Goal: Task Accomplishment & Management: Manage account settings

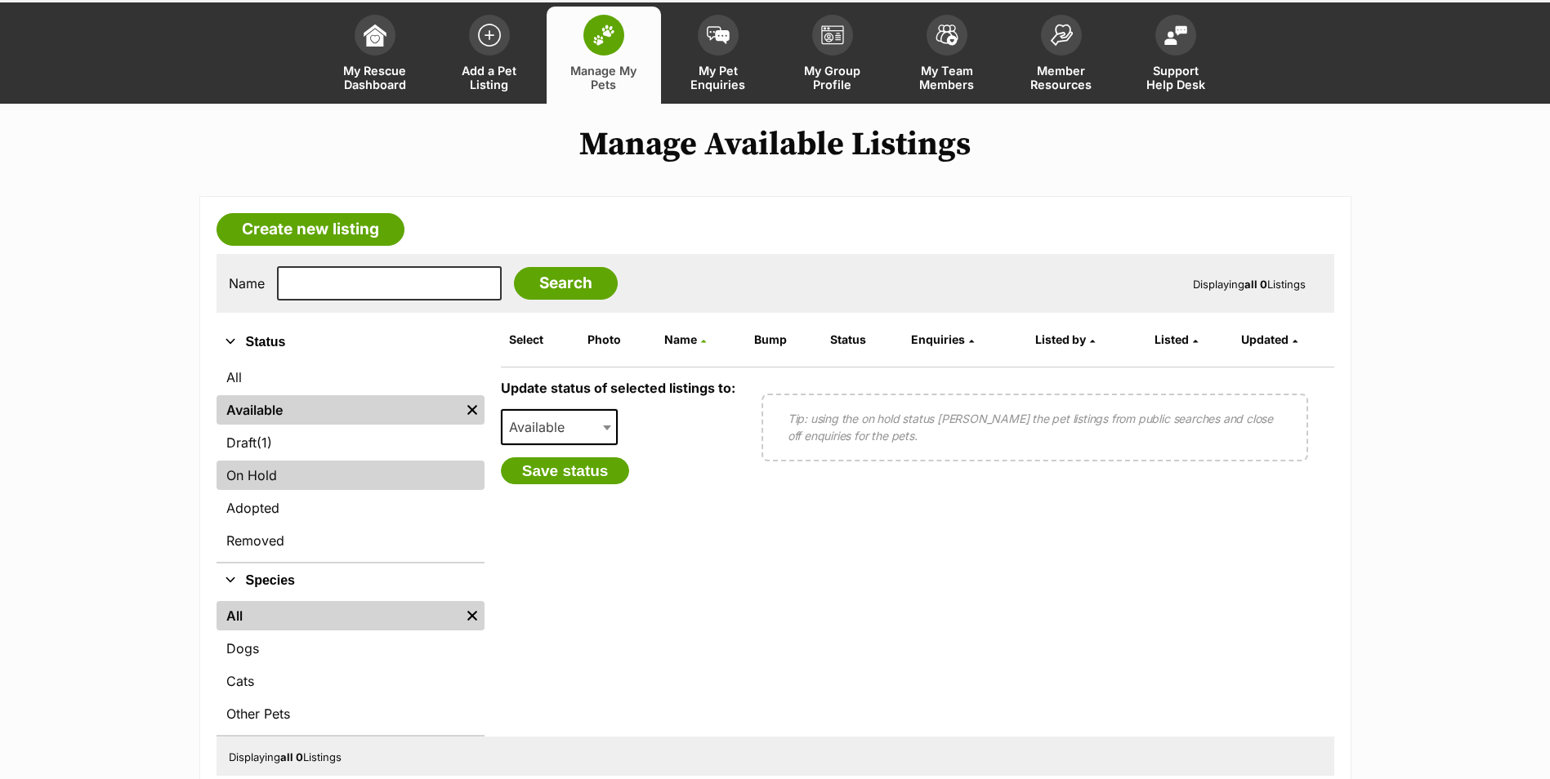
click at [260, 476] on link "On Hold" at bounding box center [351, 475] width 268 height 29
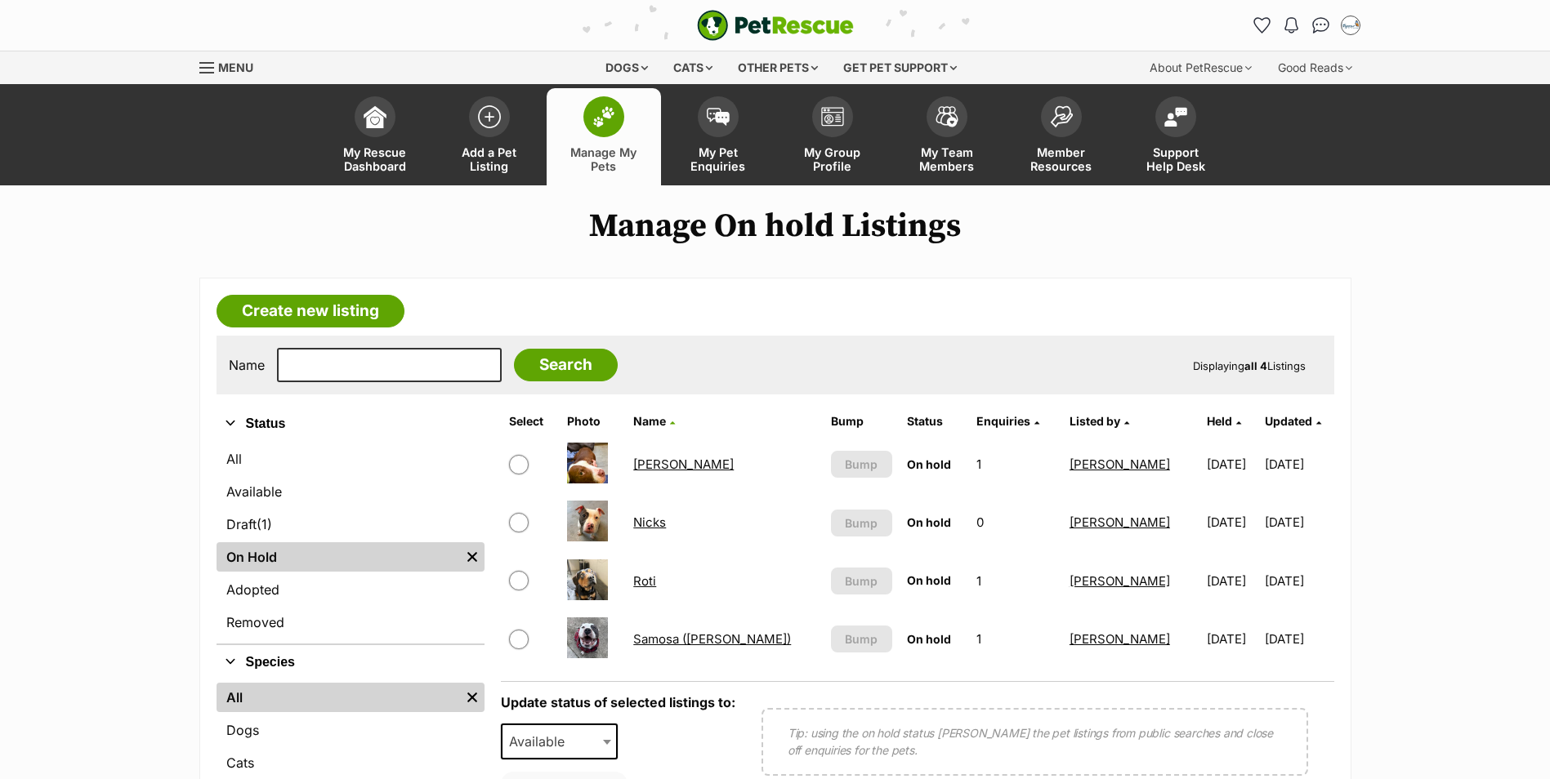
scroll to position [82, 0]
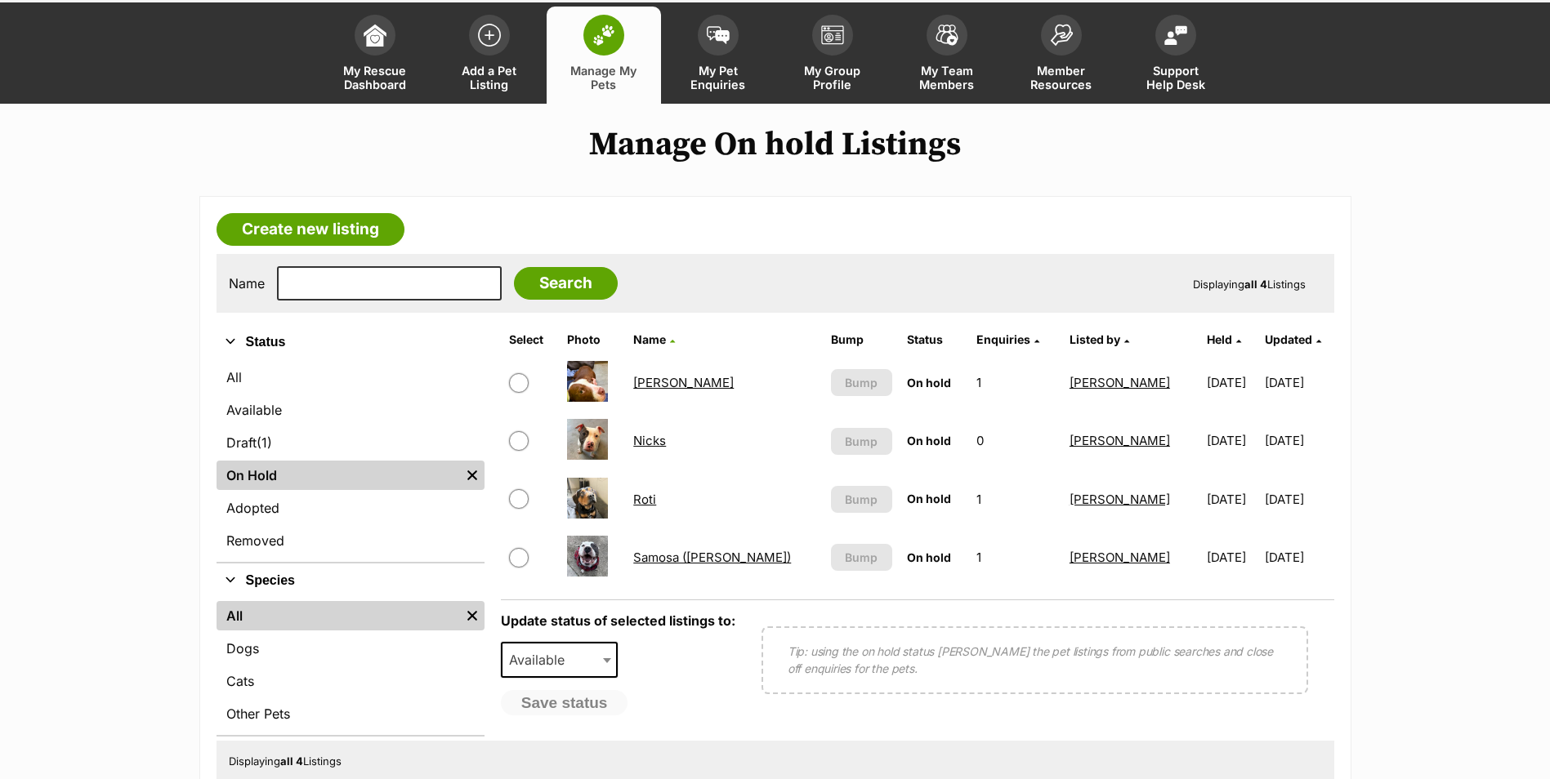
click at [509, 500] on span at bounding box center [530, 499] width 43 height 20
click at [517, 501] on input "checkbox" at bounding box center [519, 499] width 20 height 20
checkbox input "true"
click at [520, 561] on input "checkbox" at bounding box center [519, 558] width 20 height 20
checkbox input "true"
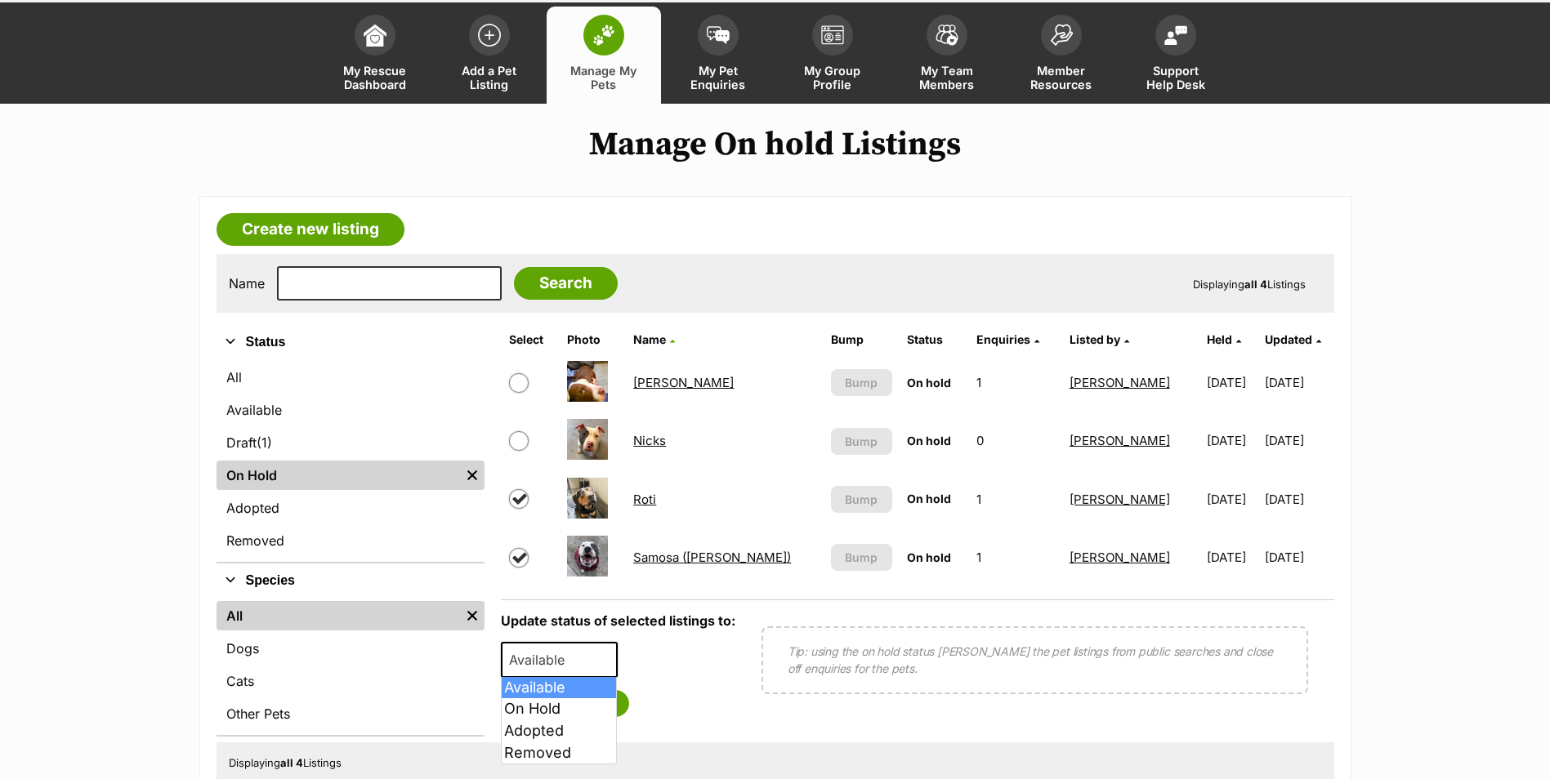
click at [585, 659] on span "Available" at bounding box center [560, 660] width 118 height 36
select select "rehomed"
click at [549, 705] on button "Save status" at bounding box center [565, 704] width 129 height 28
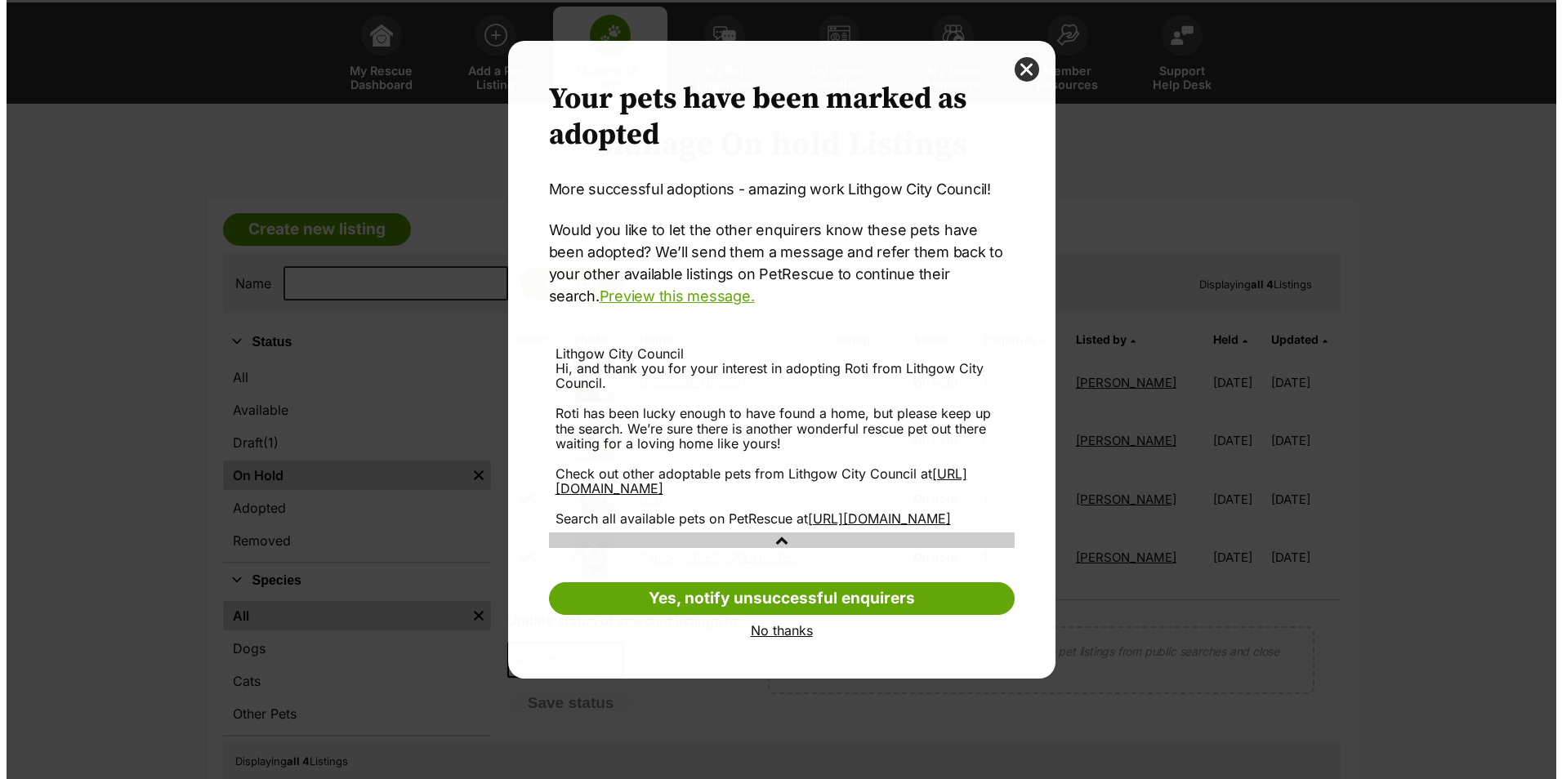
scroll to position [0, 0]
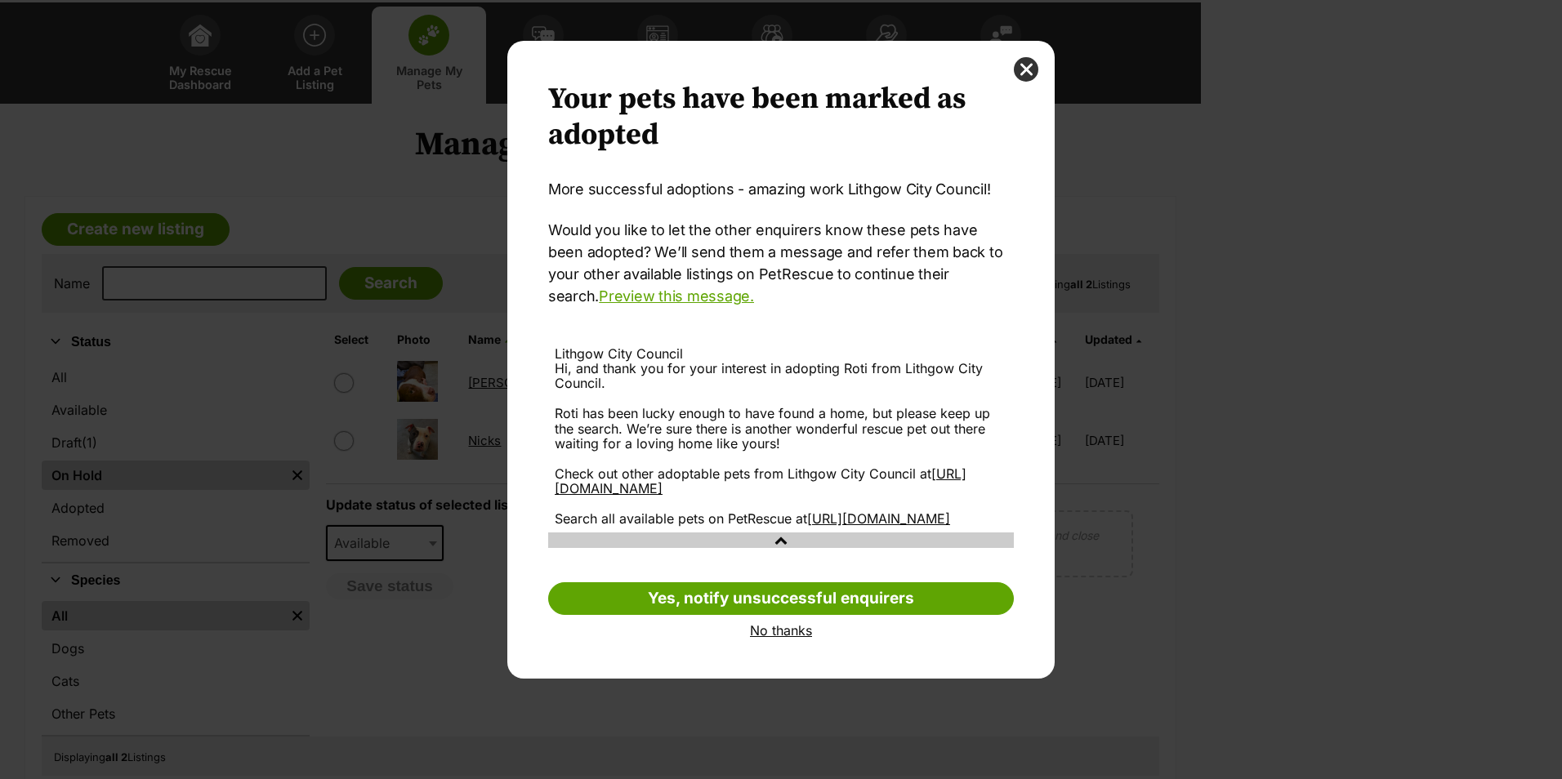
click at [774, 638] on link "No thanks" at bounding box center [781, 630] width 466 height 15
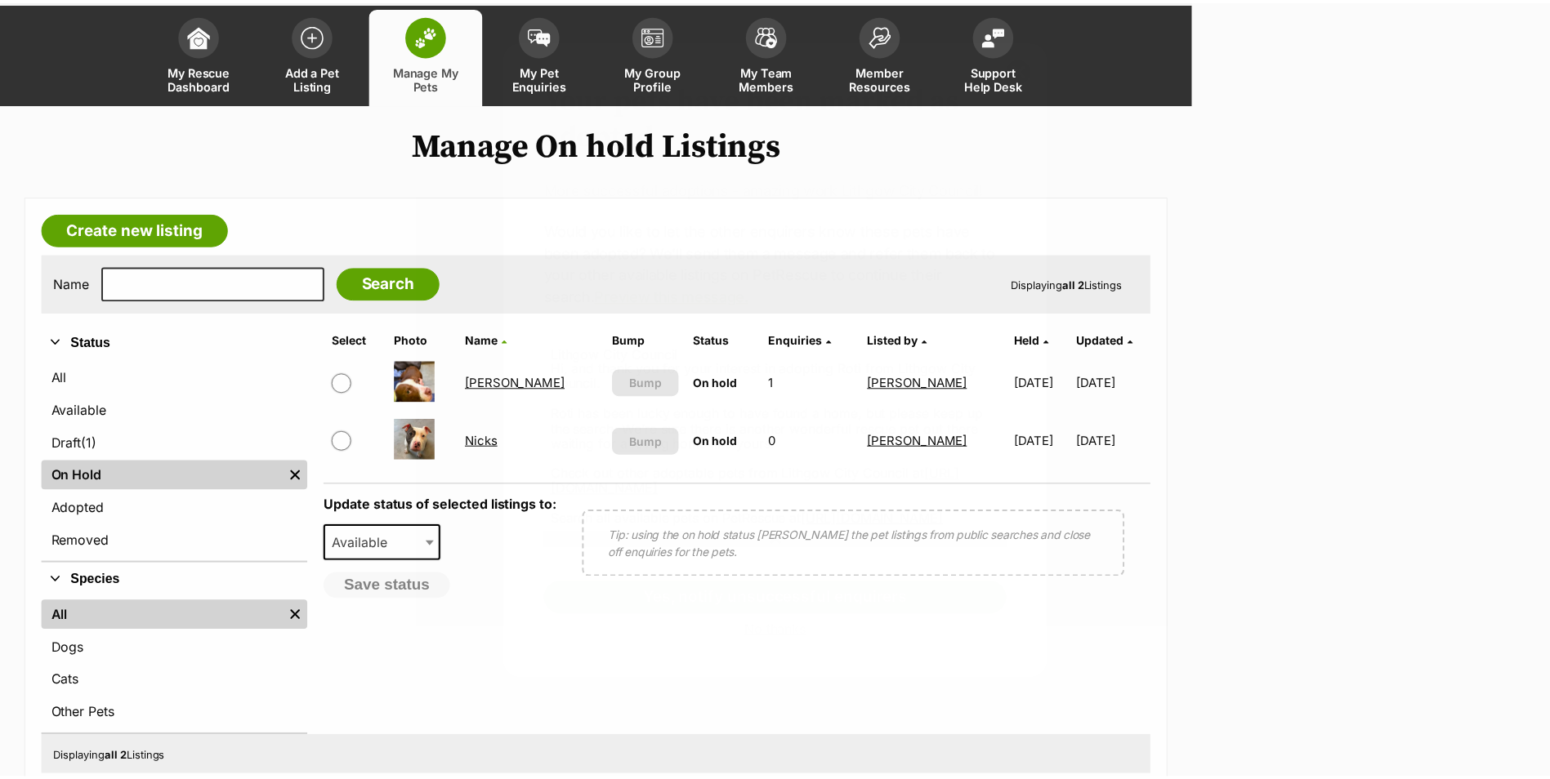
scroll to position [82, 0]
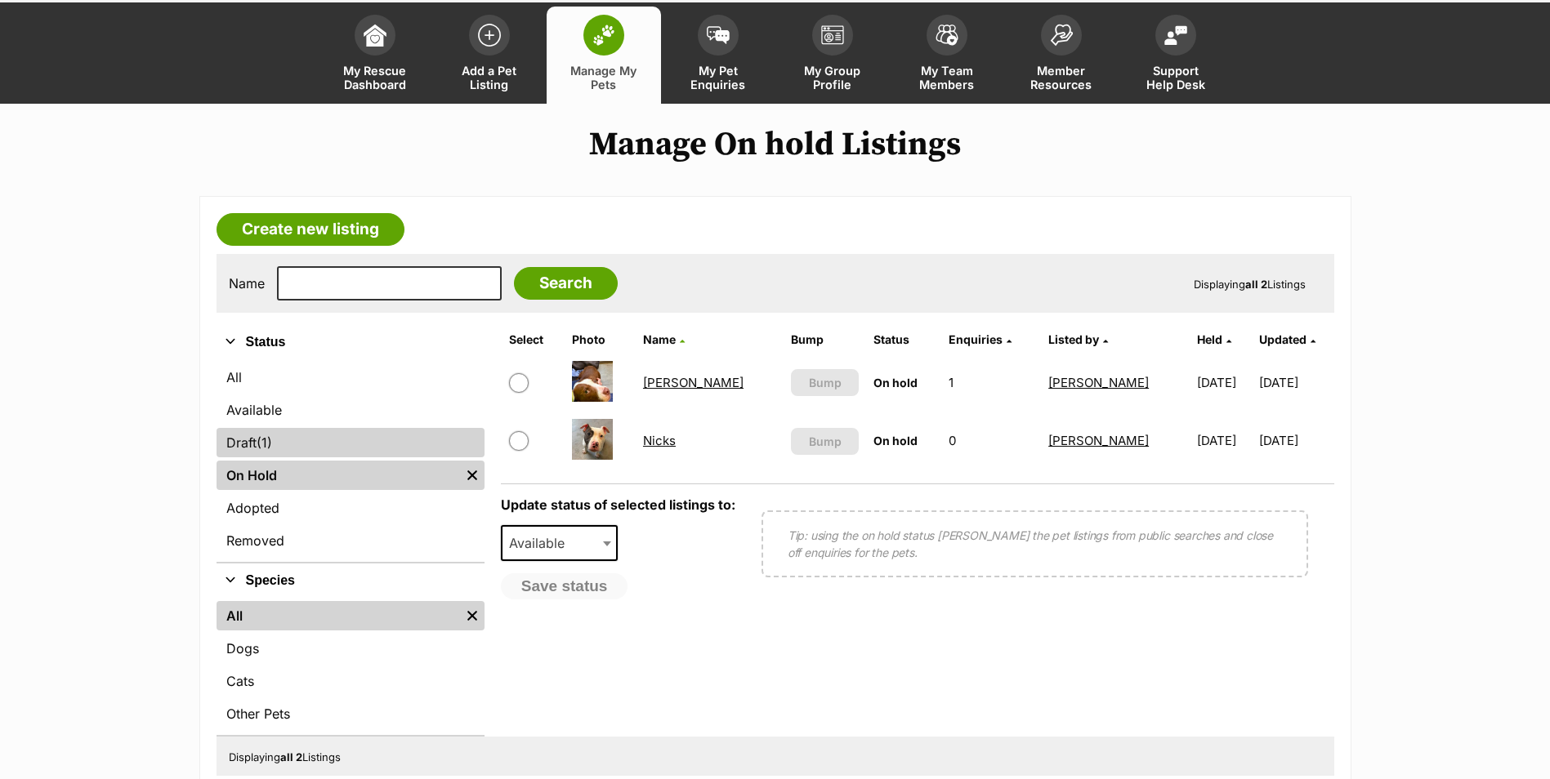
click at [241, 430] on link "Draft (1) Items" at bounding box center [351, 442] width 268 height 29
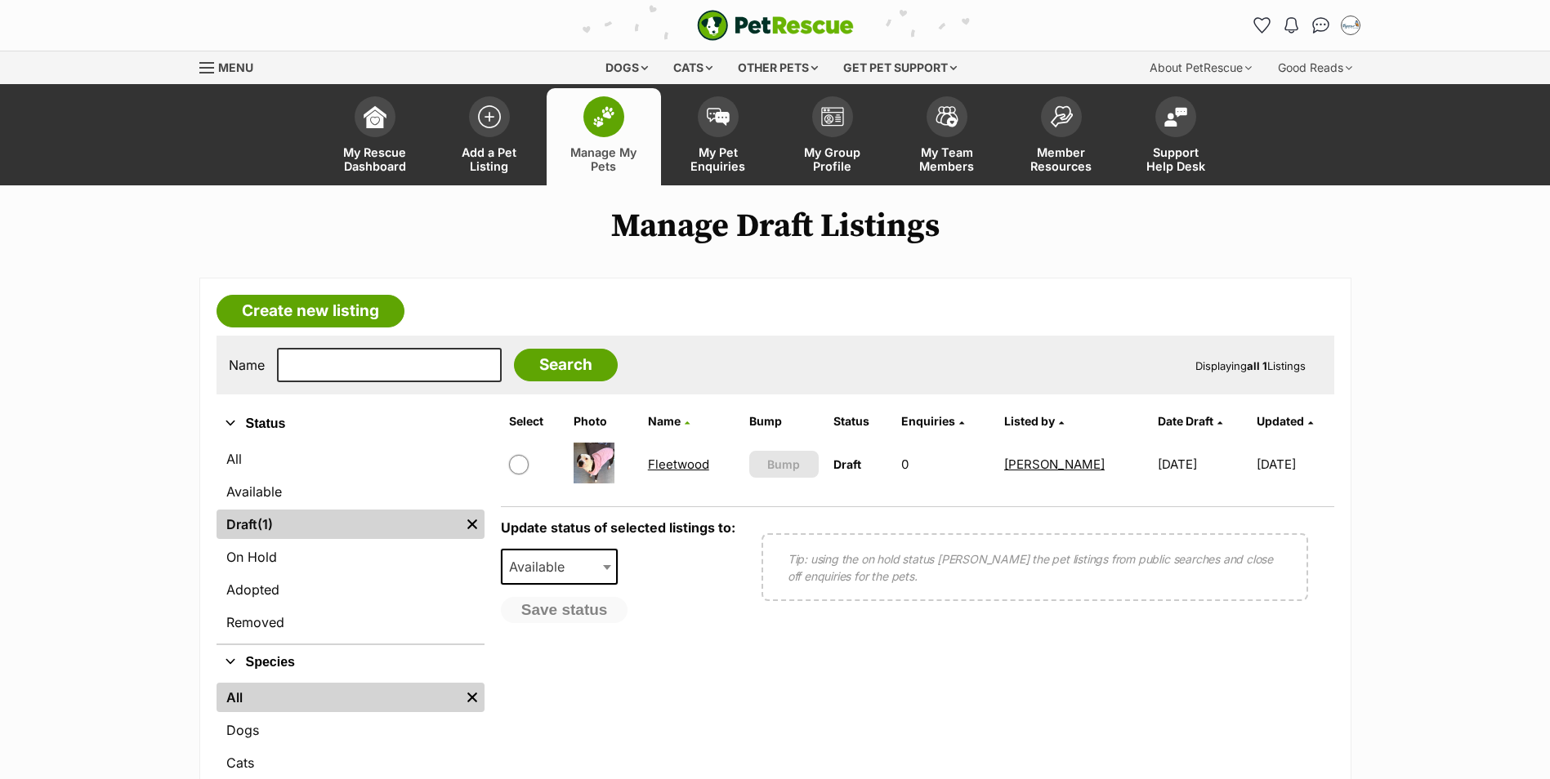
click at [522, 464] on input "checkbox" at bounding box center [519, 465] width 20 height 20
checkbox input "true"
click at [565, 617] on button "Save status" at bounding box center [565, 611] width 129 height 28
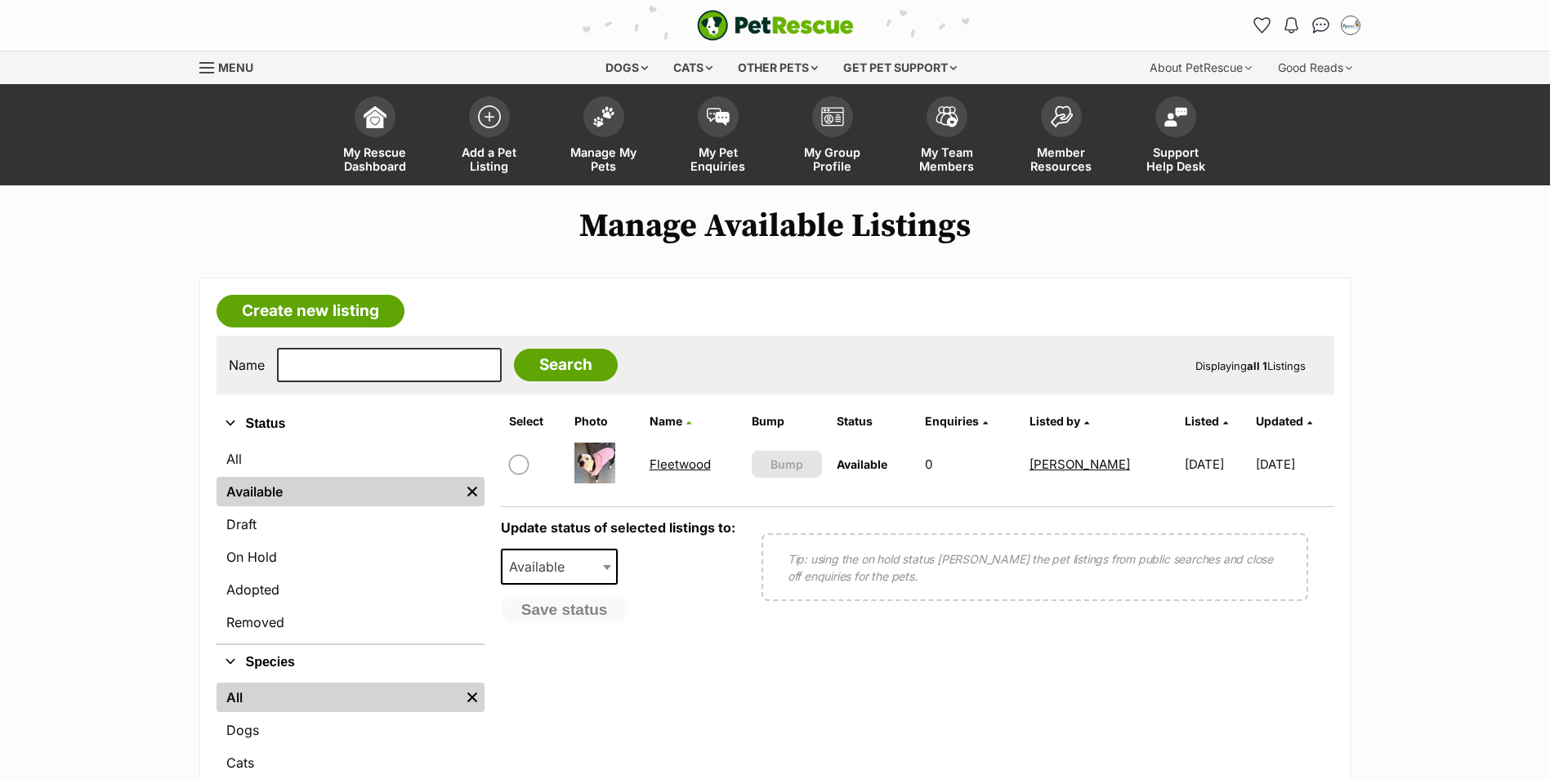
click at [671, 467] on link "Fleetwood" at bounding box center [680, 465] width 61 height 16
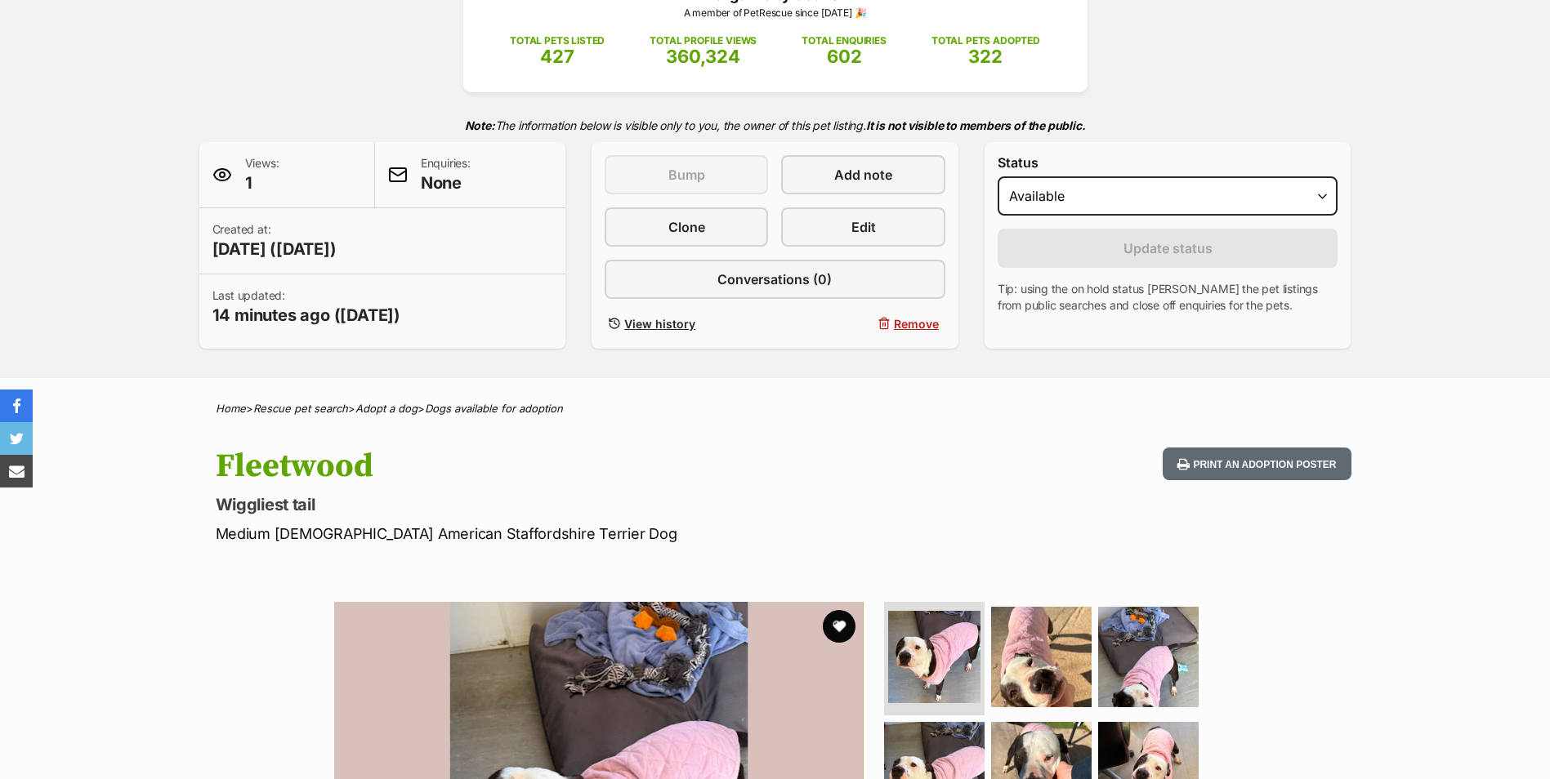
scroll to position [163, 0]
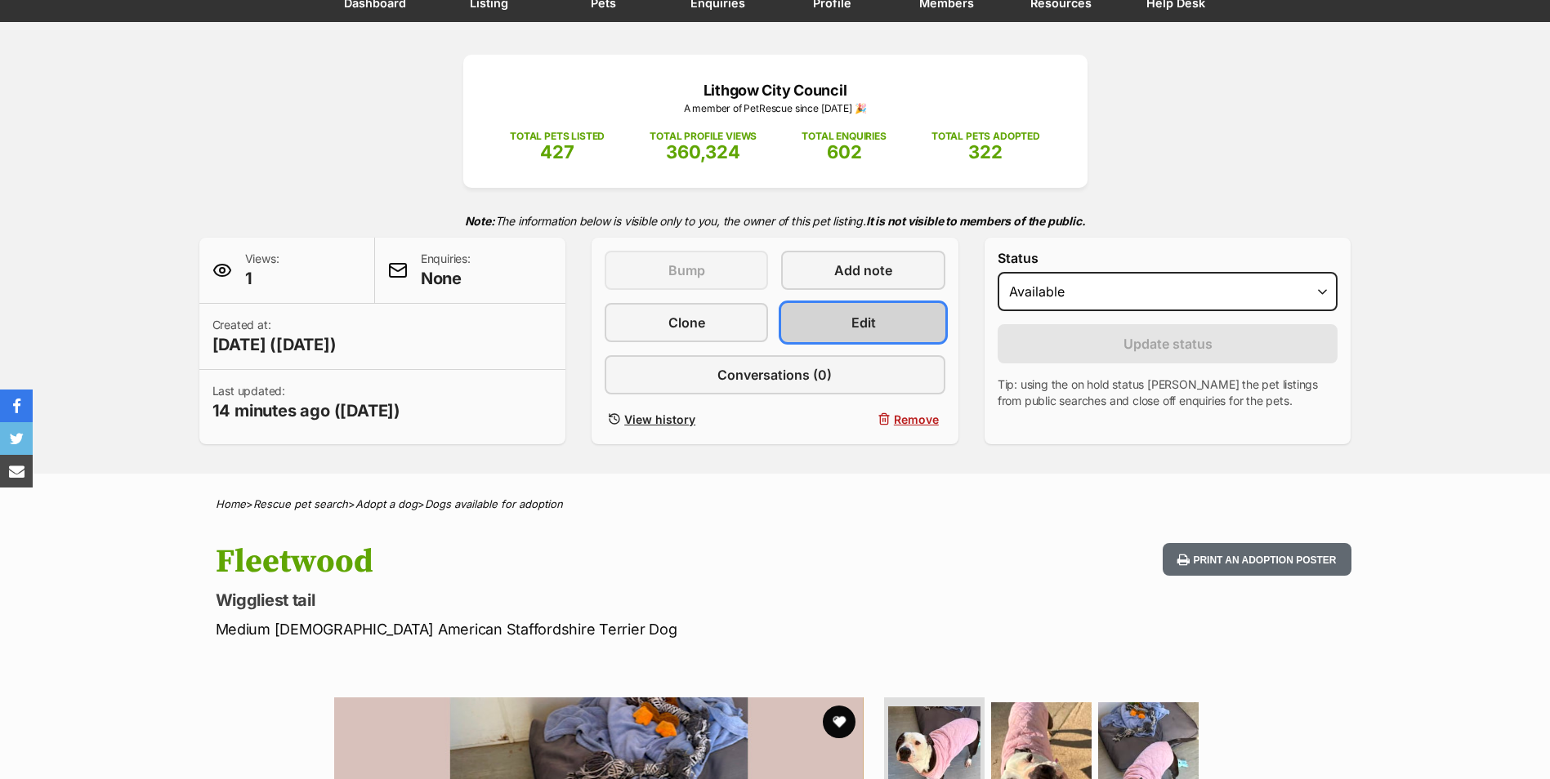
click at [851, 330] on span "Edit" at bounding box center [863, 323] width 25 height 20
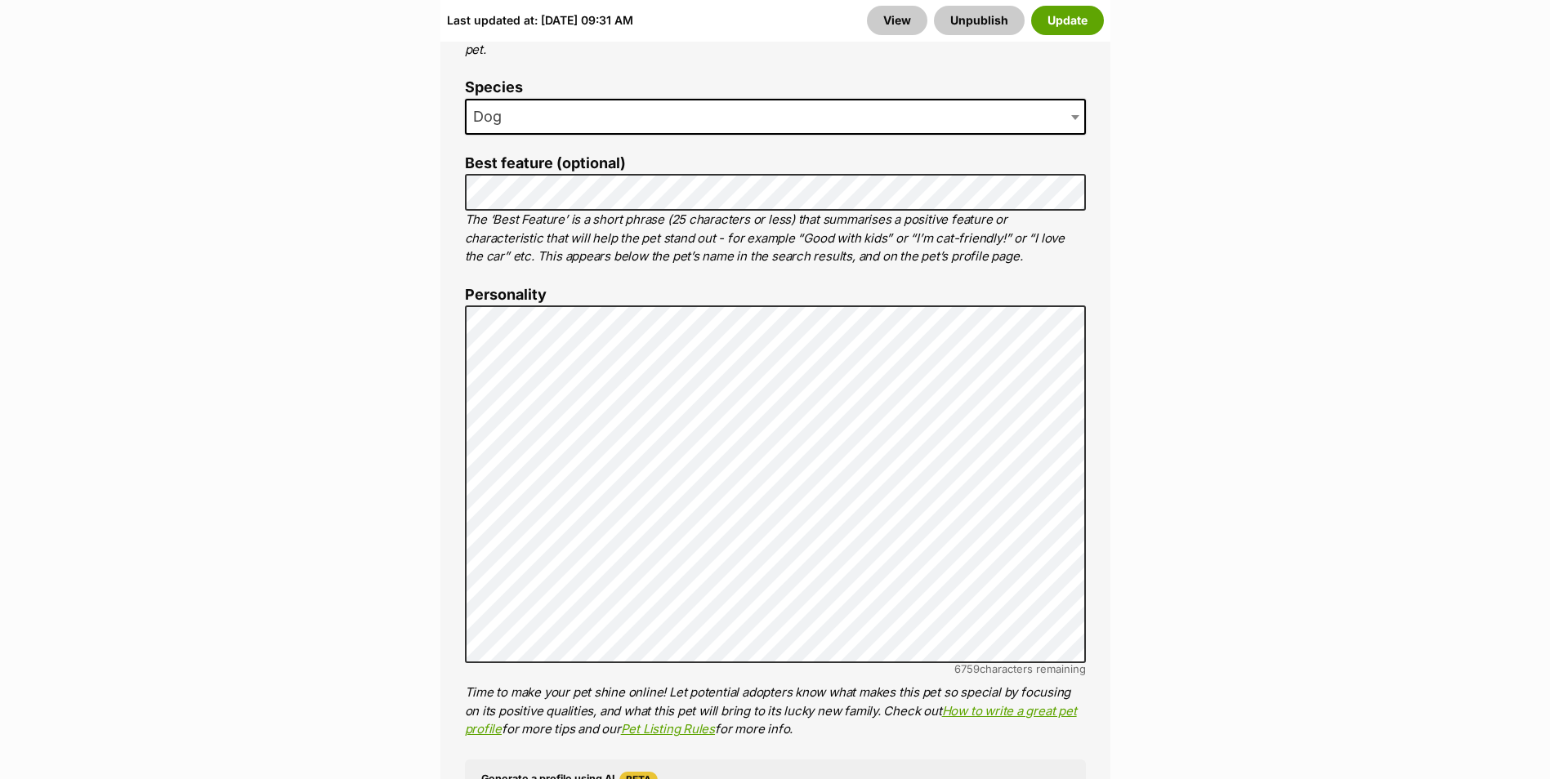
scroll to position [1144, 0]
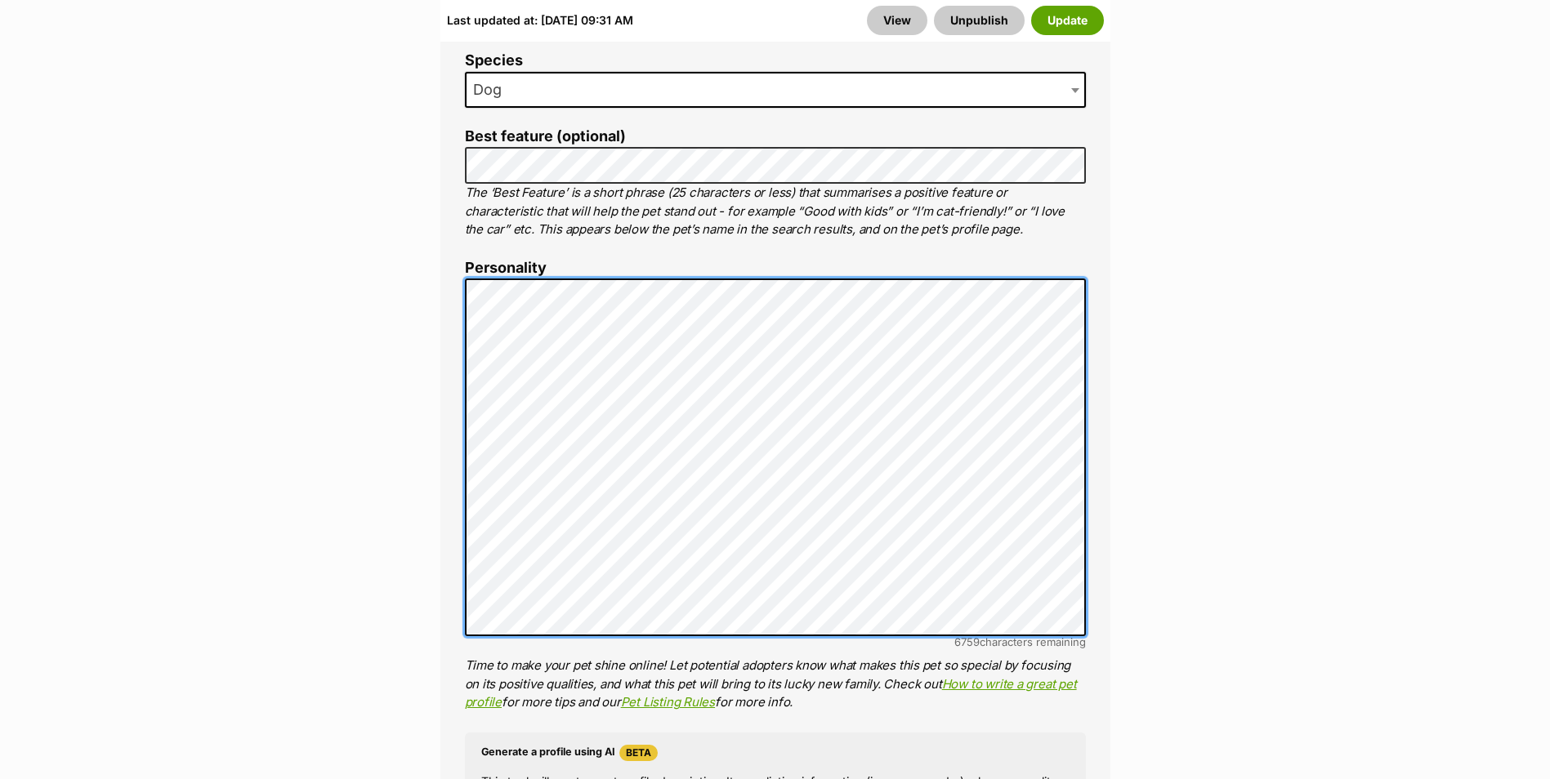
click at [452, 238] on div "About This Pet Name Henlo there, it looks like you might be using the pet name …" at bounding box center [775, 530] width 670 height 1369
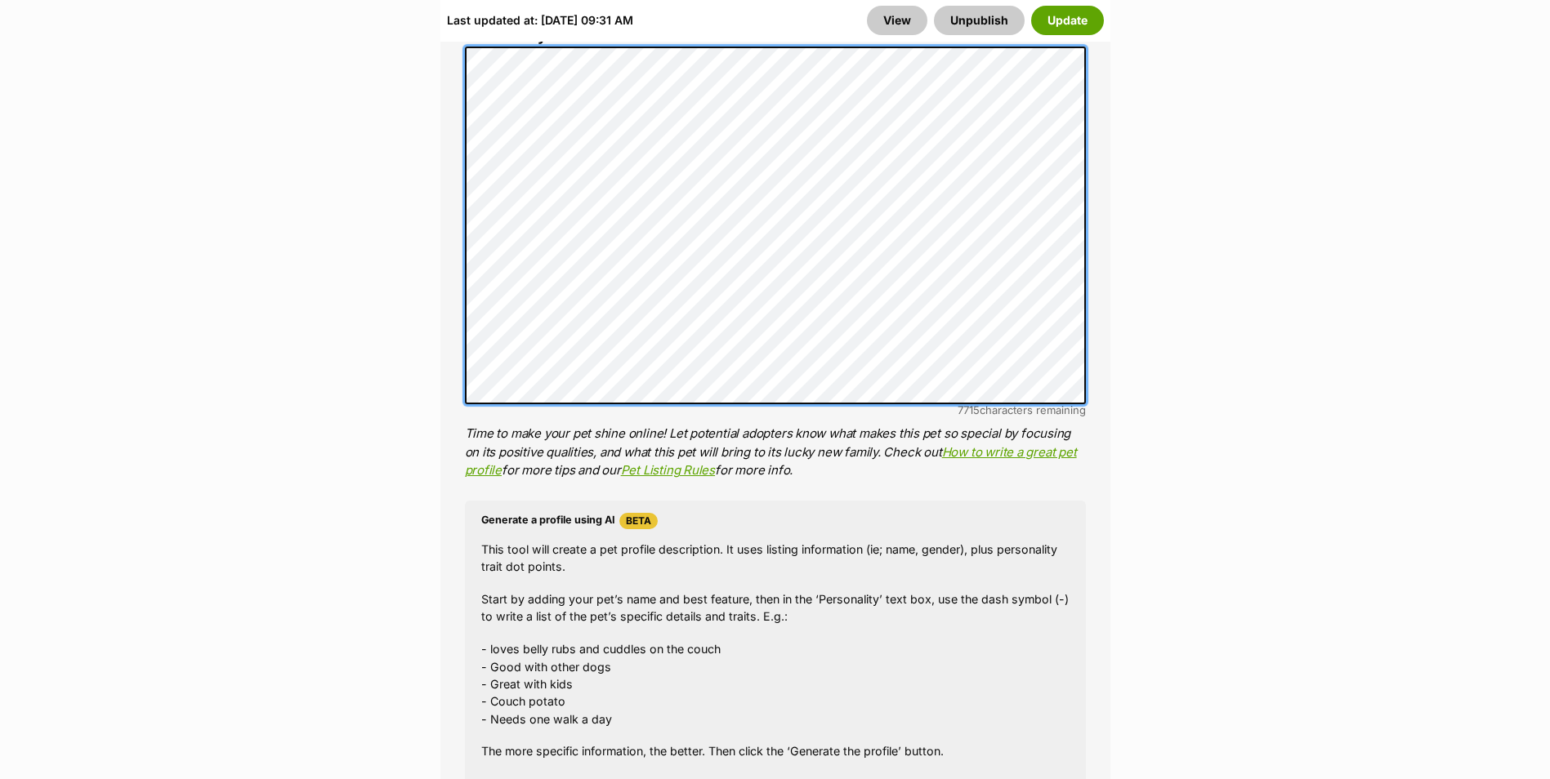
scroll to position [1634, 0]
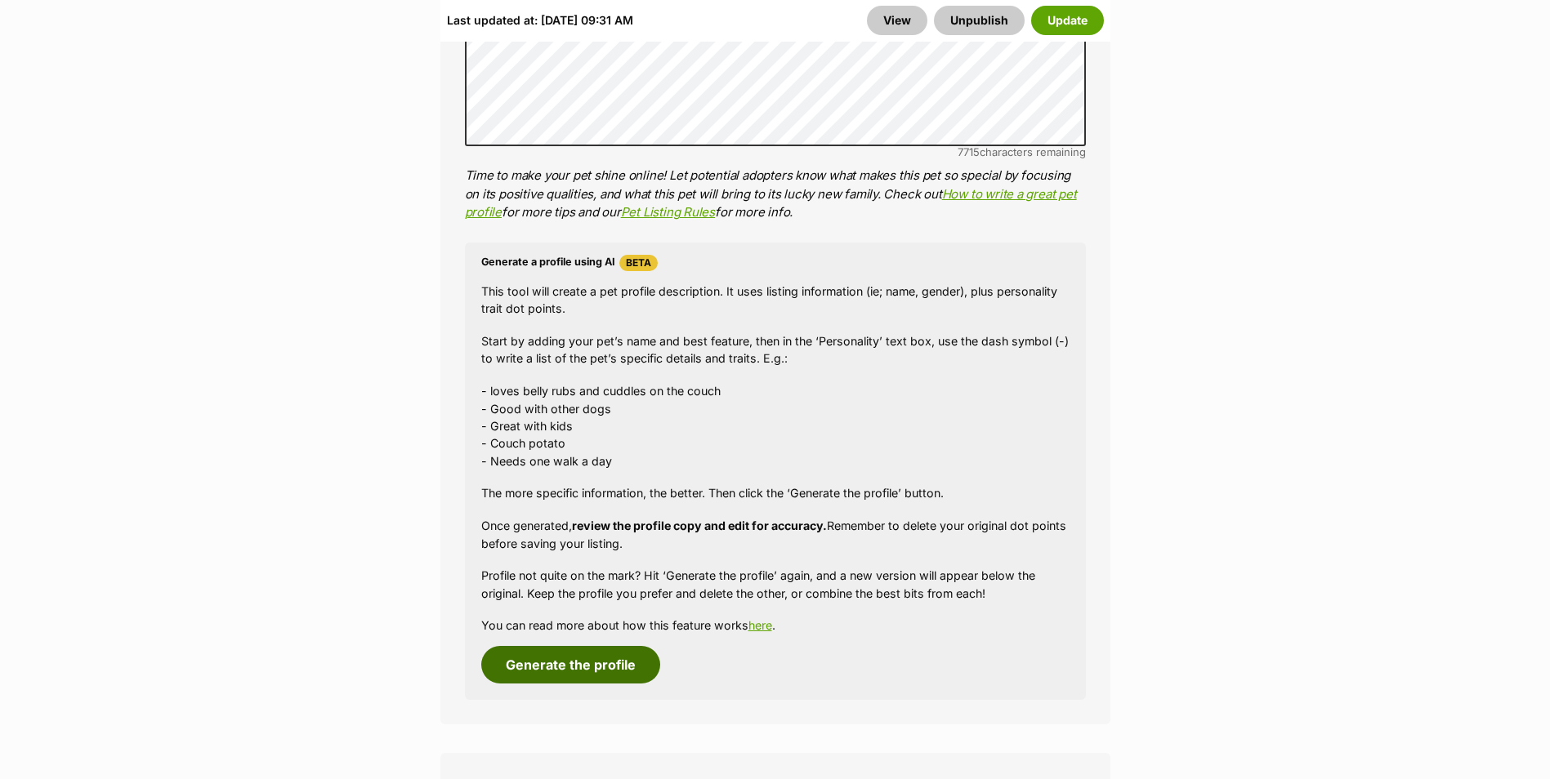
click at [571, 646] on button "Generate the profile" at bounding box center [570, 665] width 179 height 38
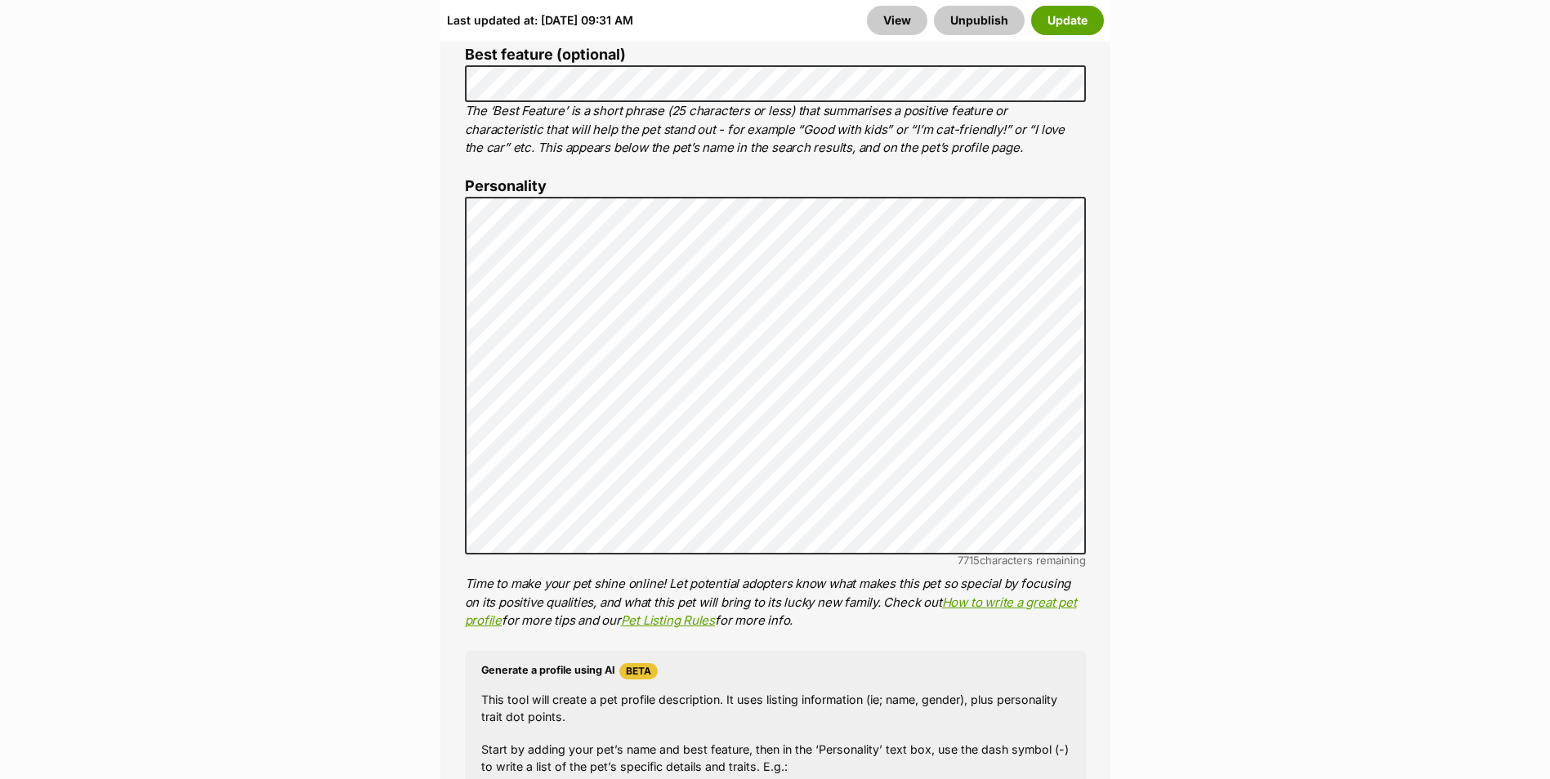
scroll to position [1187, 0]
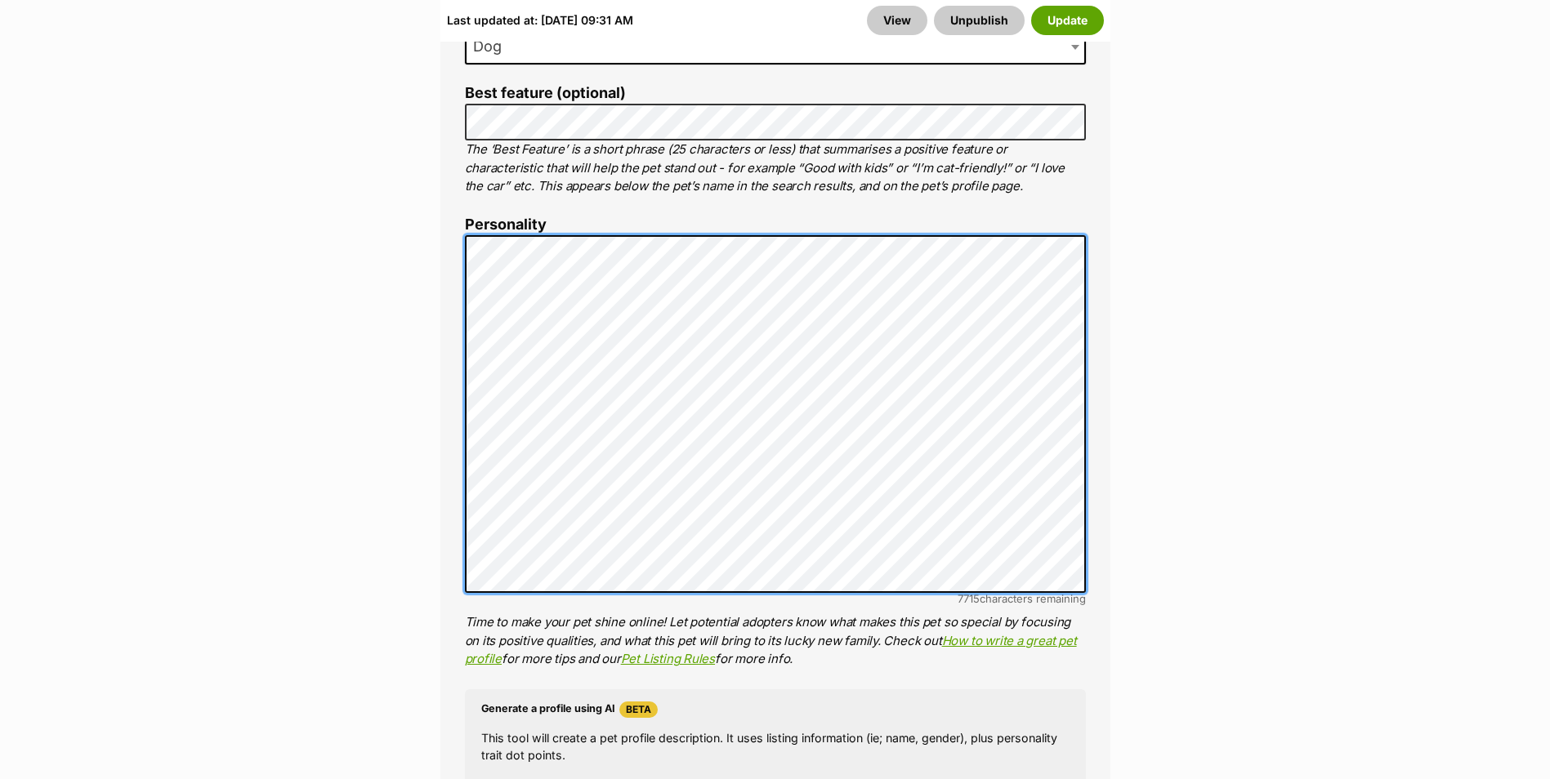
click at [456, 212] on div "About This Pet Name Henlo there, it looks like you might be using the pet name …" at bounding box center [775, 487] width 670 height 1369
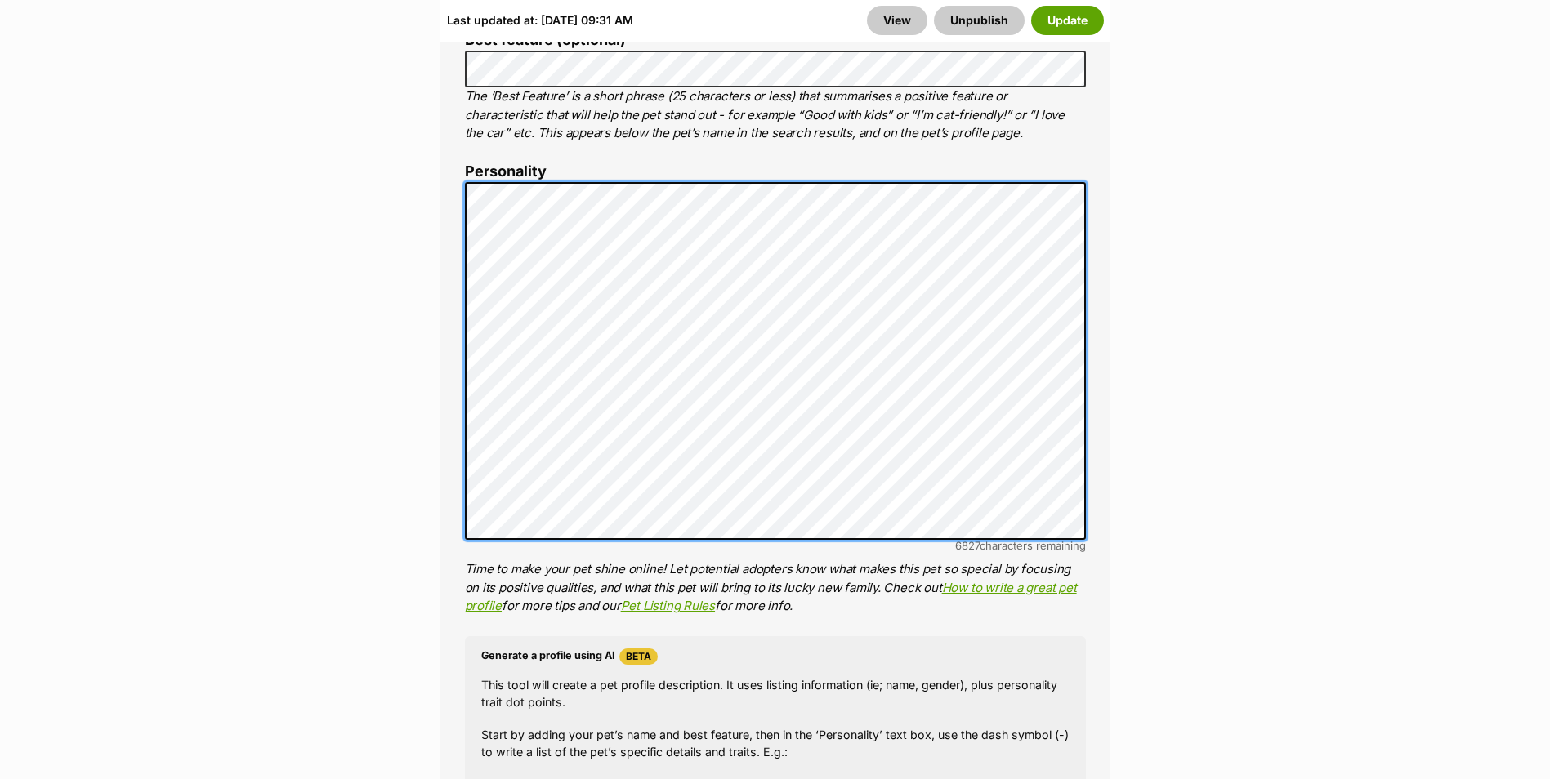
scroll to position [1269, 0]
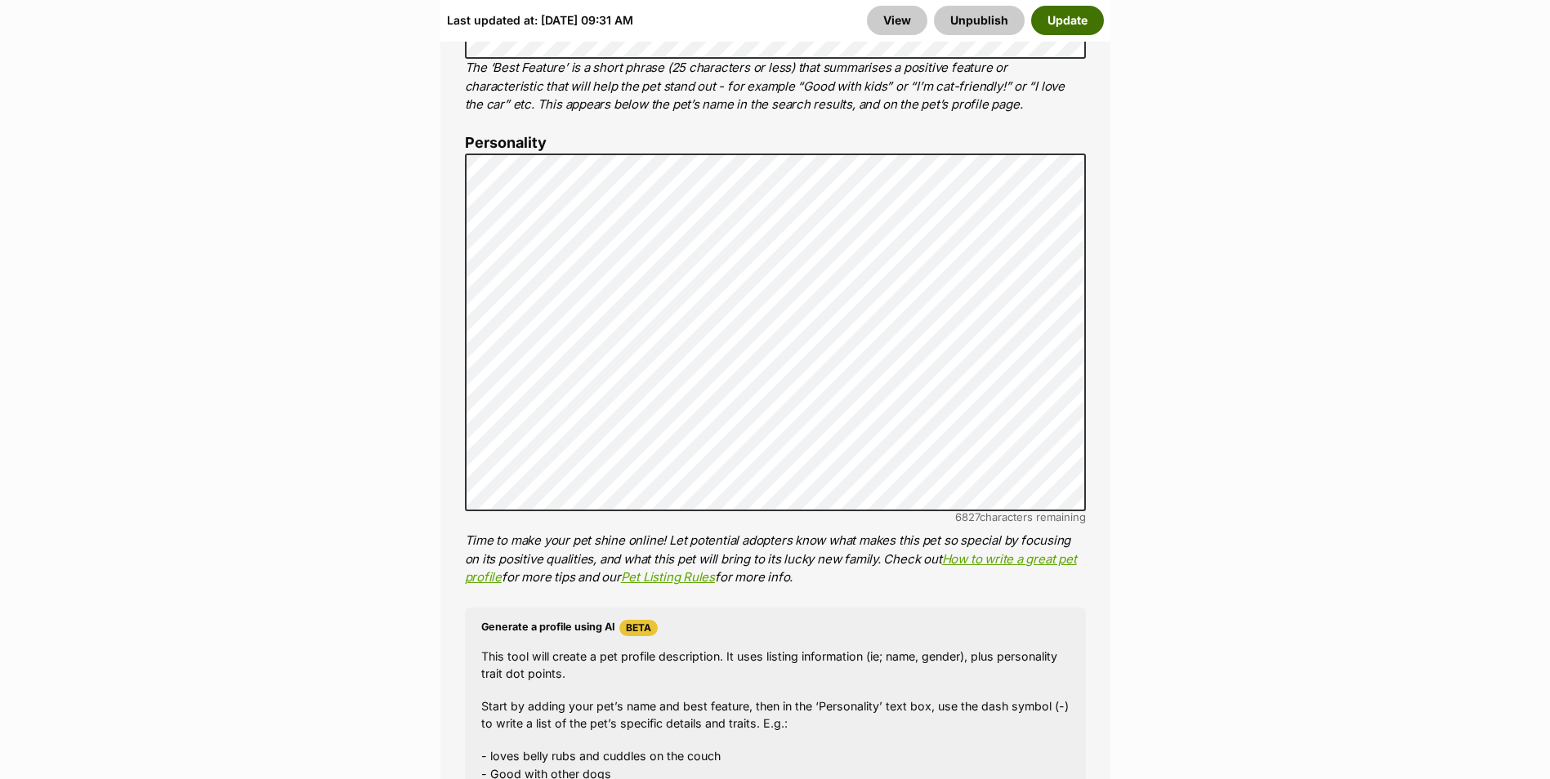
click at [1069, 14] on button "Update" at bounding box center [1067, 20] width 73 height 29
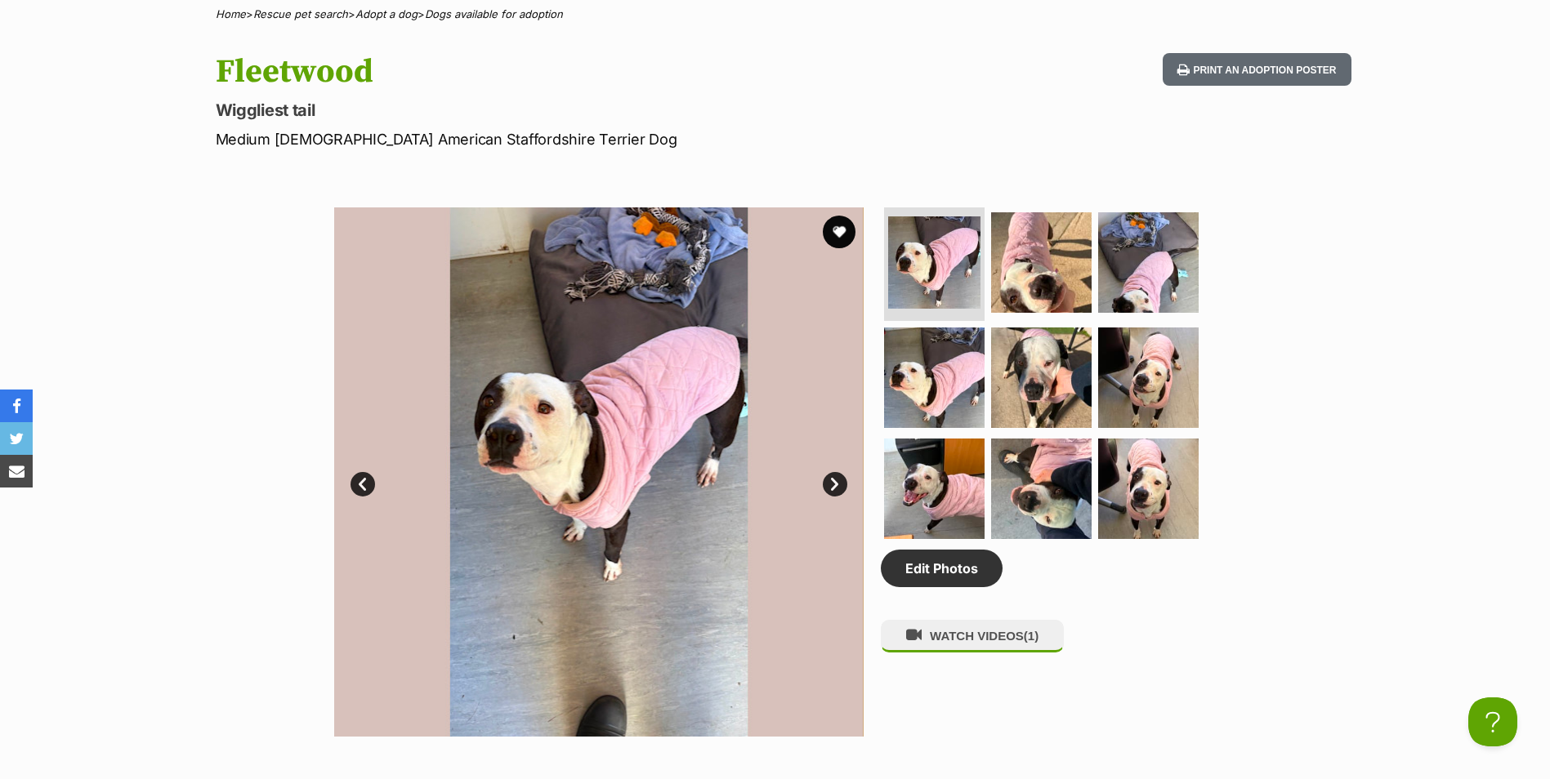
scroll to position [735, 0]
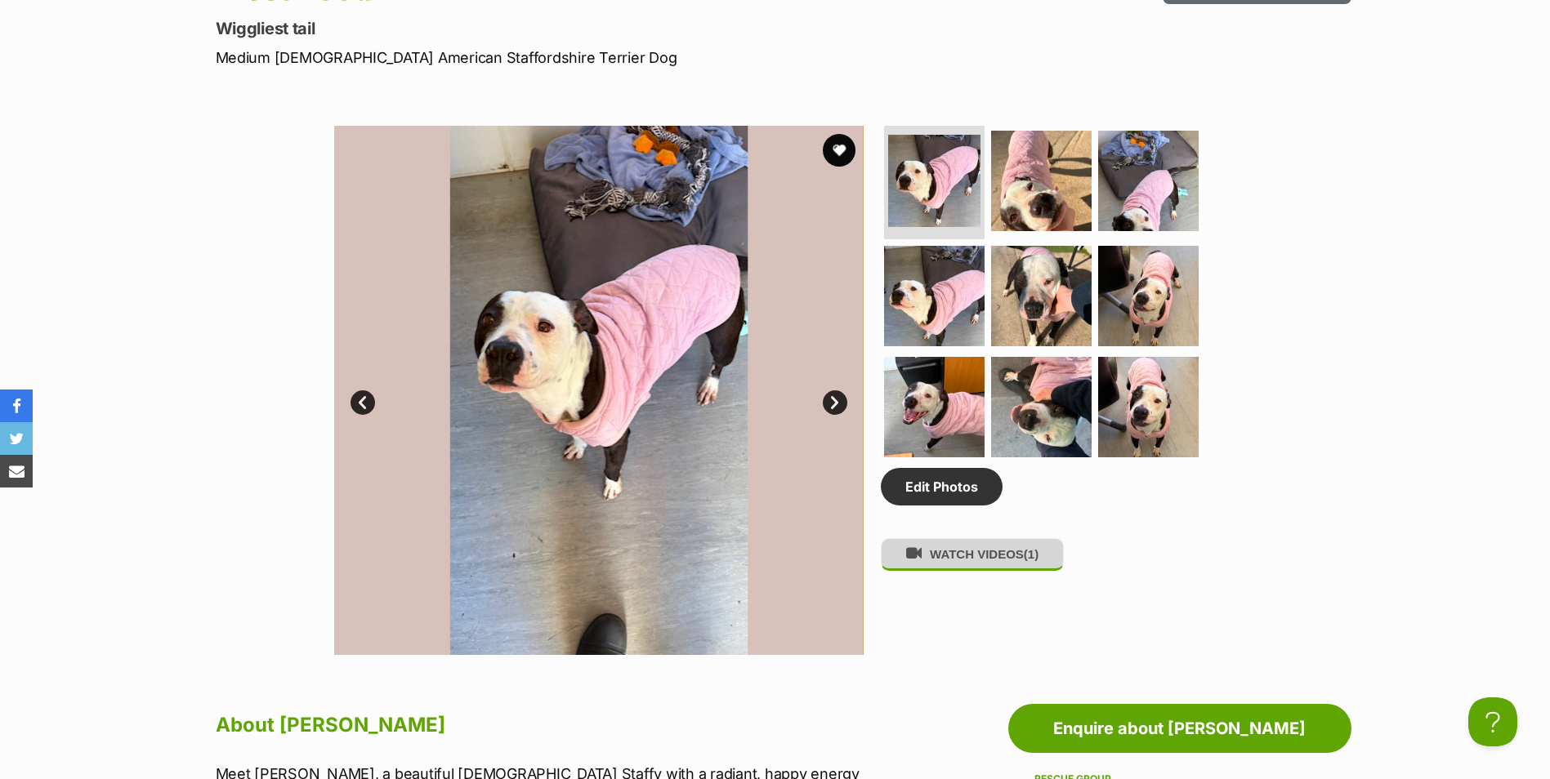
click at [943, 563] on button "WATCH VIDEOS (1)" at bounding box center [972, 554] width 183 height 32
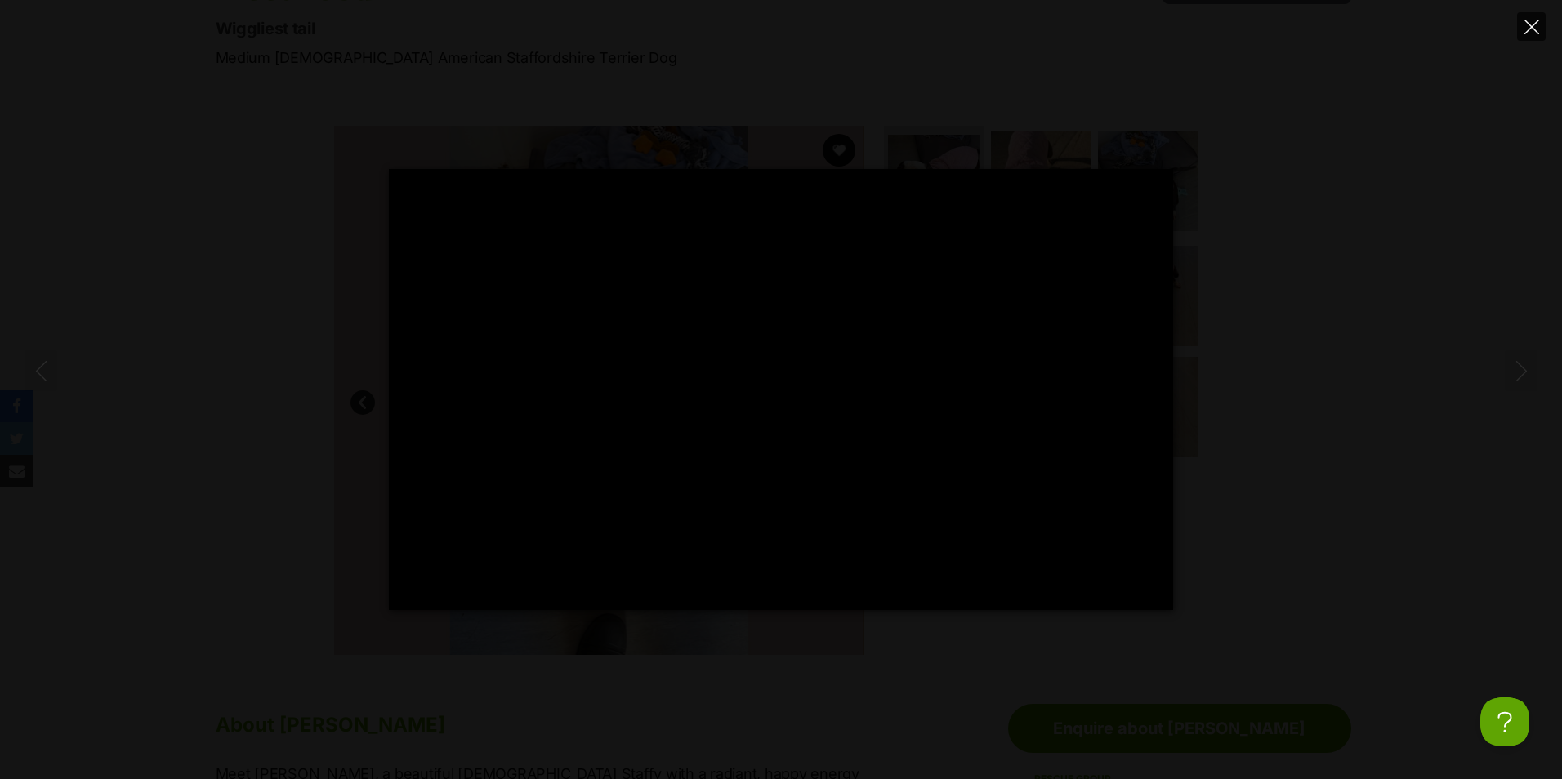
click at [1525, 29] on icon "Close" at bounding box center [1532, 27] width 15 height 15
type input "91.84"
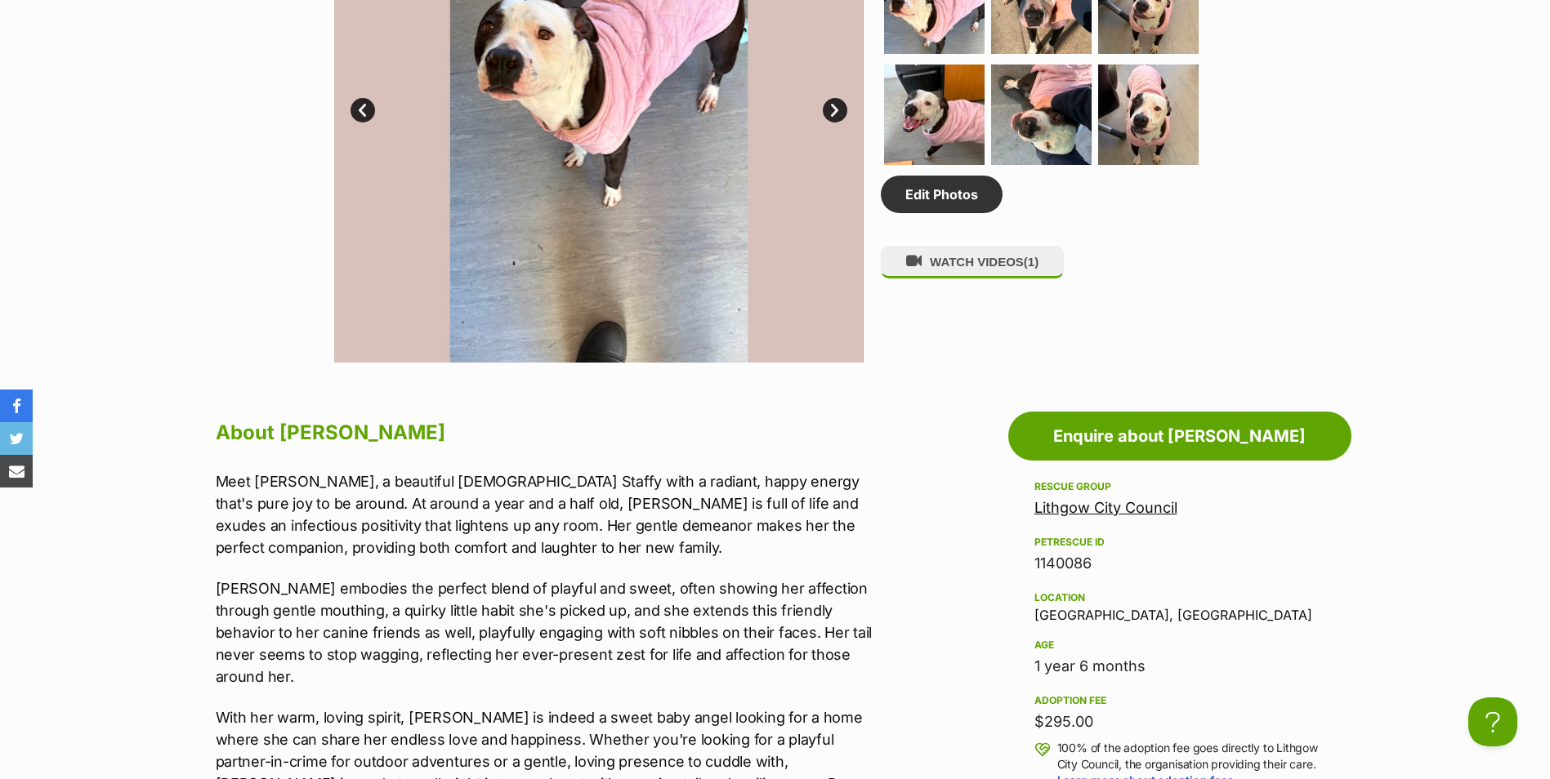
scroll to position [980, 0]
